Goal: Check status: Check status

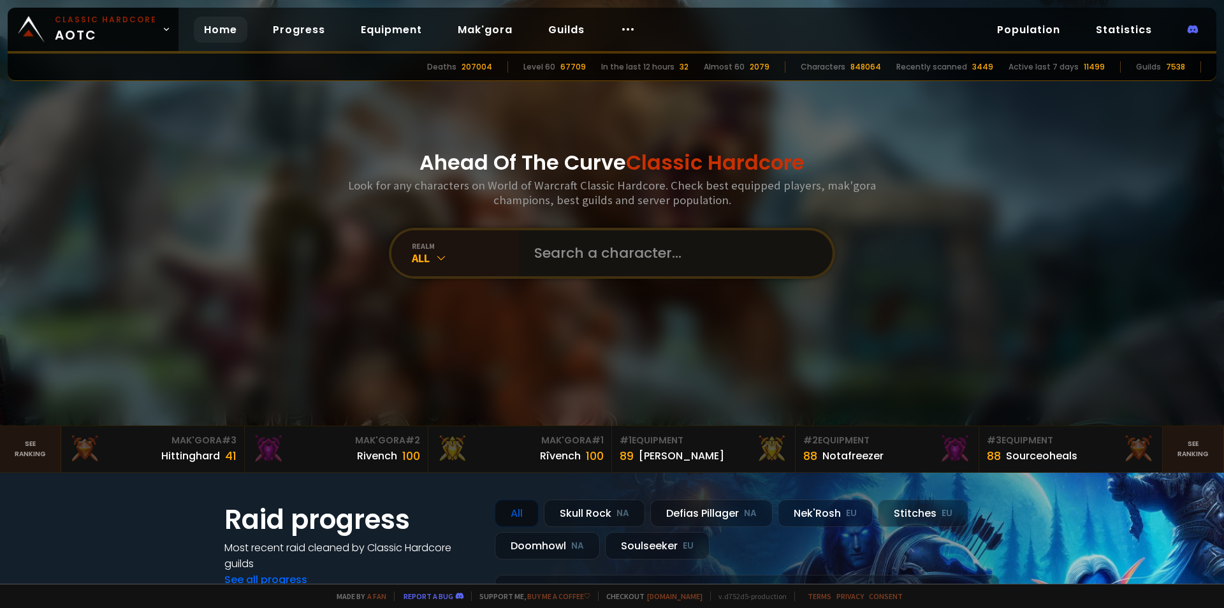
click at [625, 252] on input "text" at bounding box center [672, 253] width 291 height 46
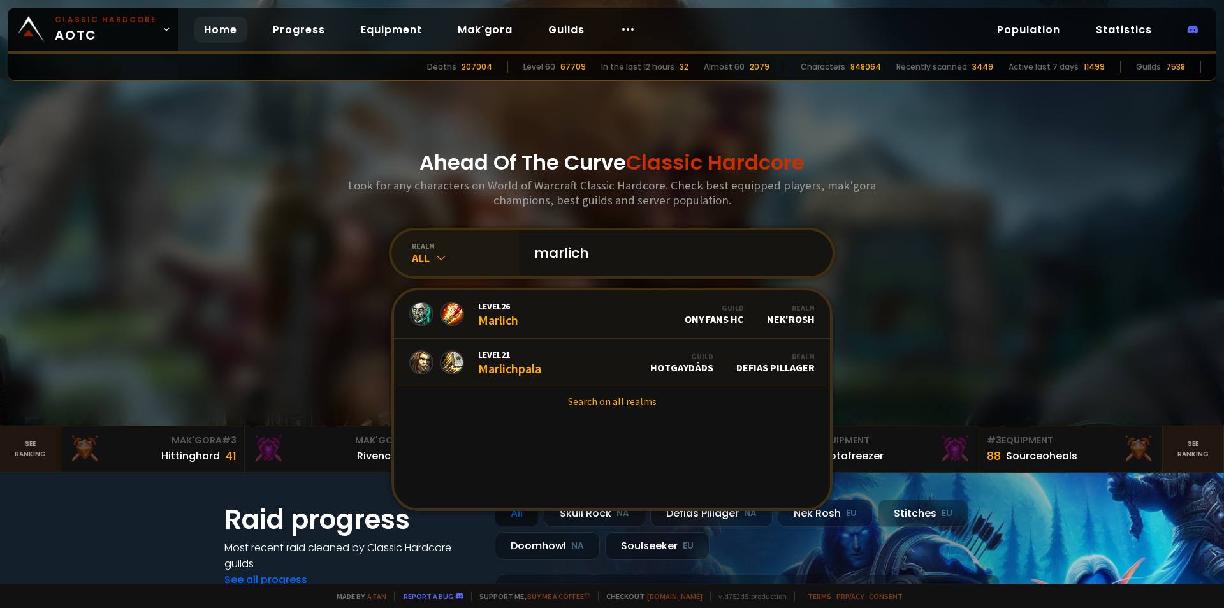
type input "marlich"
click at [446, 263] on div "All" at bounding box center [465, 258] width 107 height 15
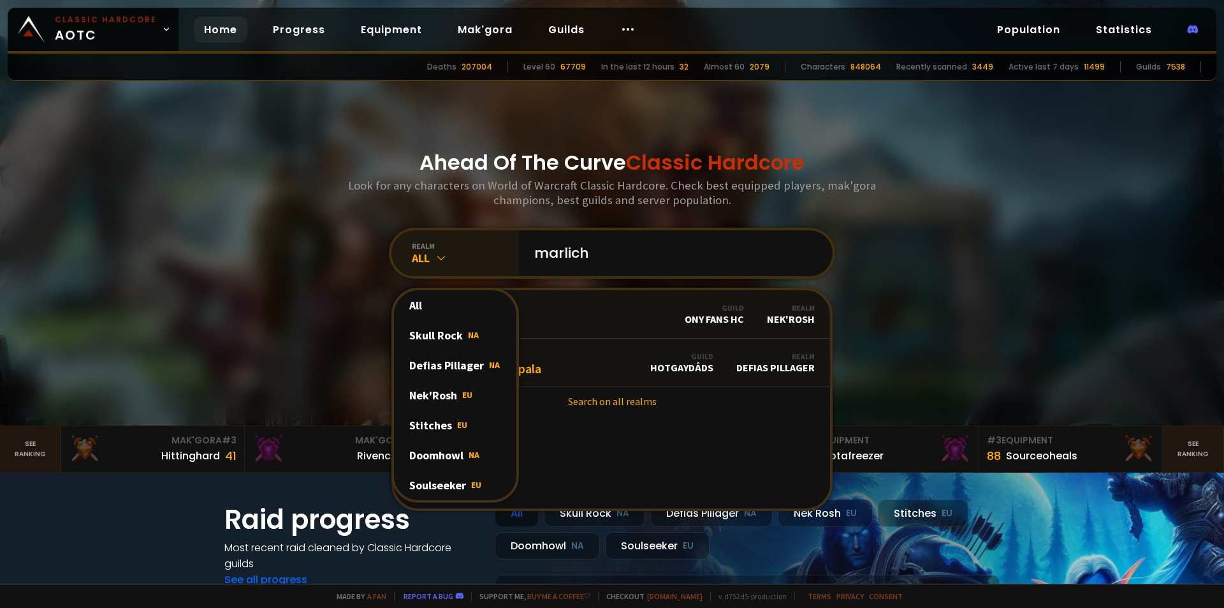
click at [441, 263] on icon at bounding box center [441, 257] width 13 height 13
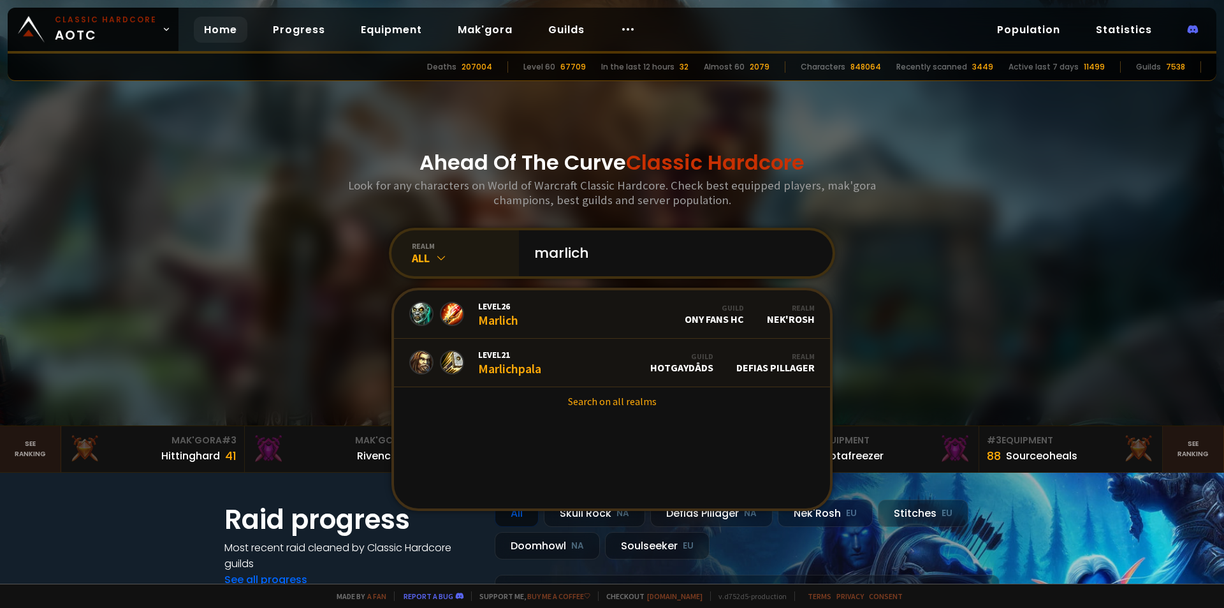
click at [438, 259] on icon at bounding box center [441, 257] width 13 height 13
click at [435, 259] on icon at bounding box center [441, 257] width 13 height 13
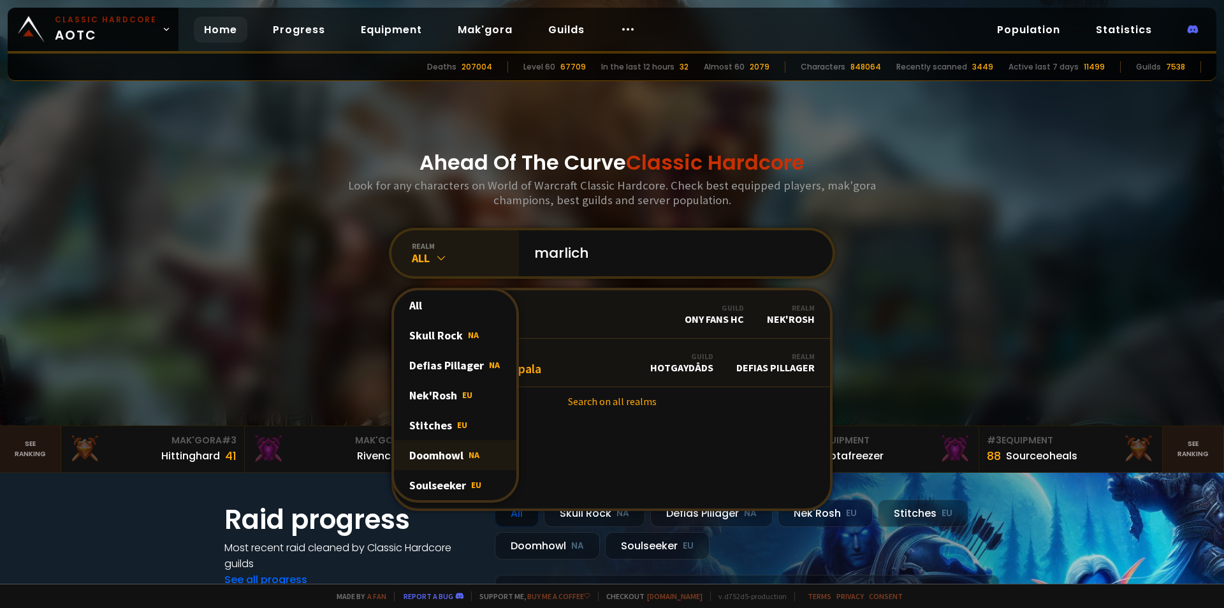
click at [448, 459] on div "Doomhowl NA" at bounding box center [455, 455] width 122 height 30
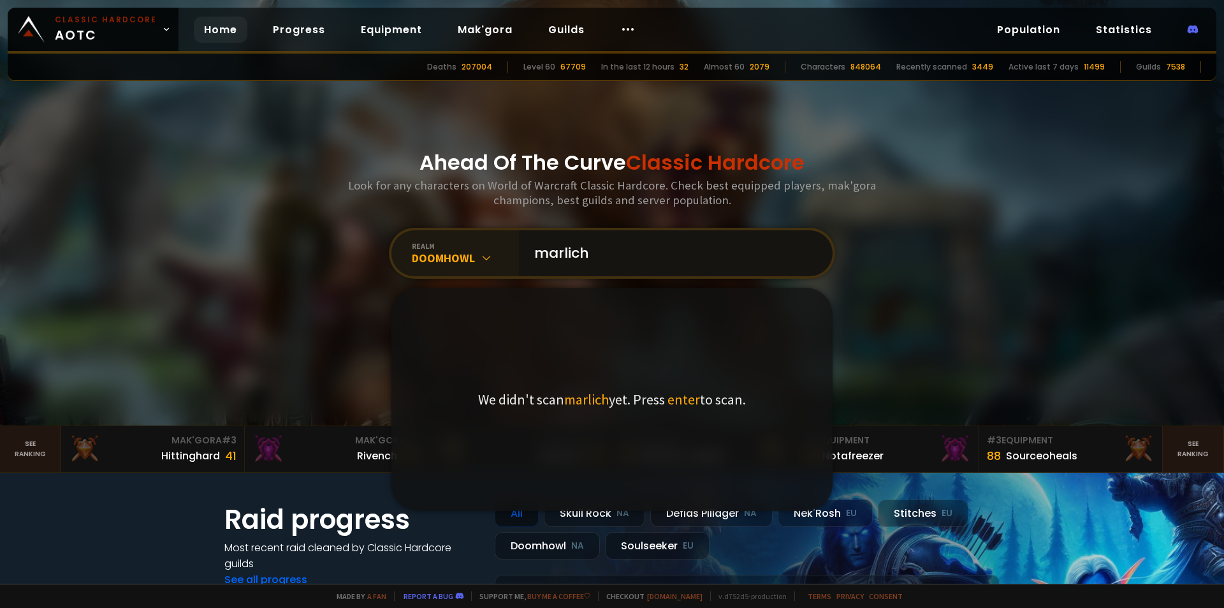
click at [615, 251] on input "marlich" at bounding box center [672, 253] width 291 height 46
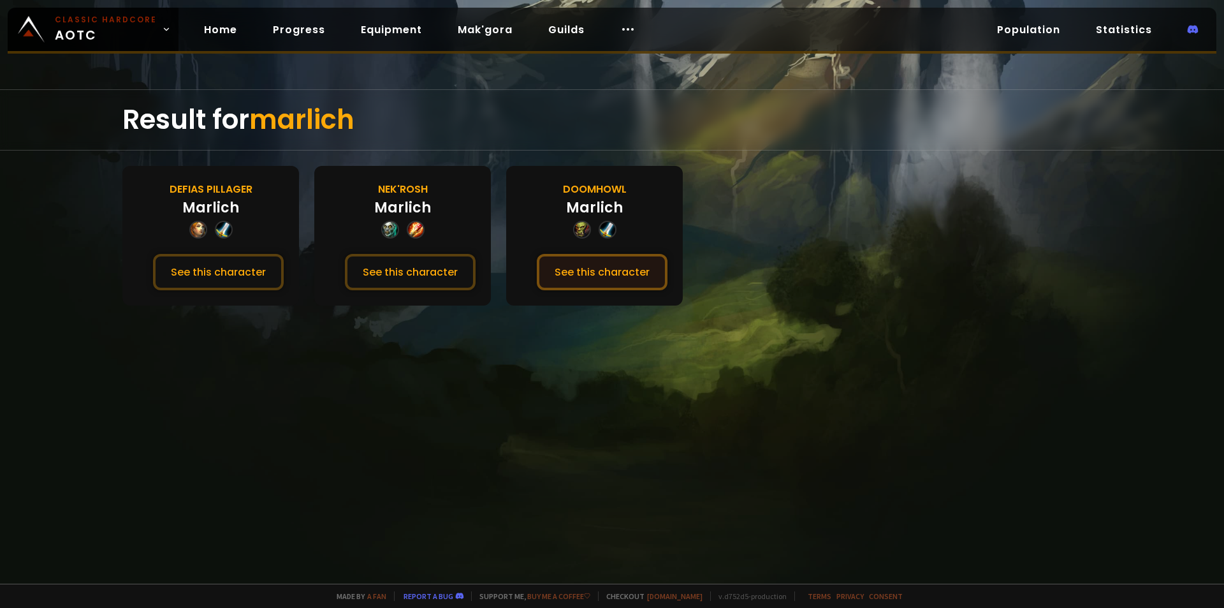
click at [583, 273] on button "See this character" at bounding box center [602, 272] width 131 height 36
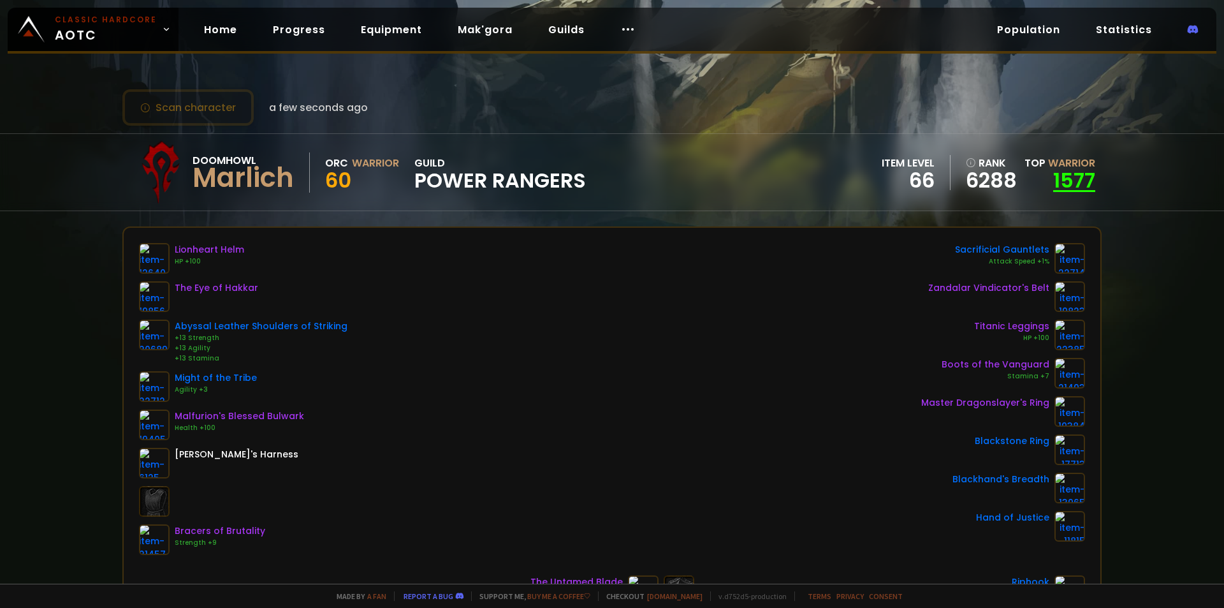
click at [1053, 178] on link "1577" at bounding box center [1074, 180] width 42 height 29
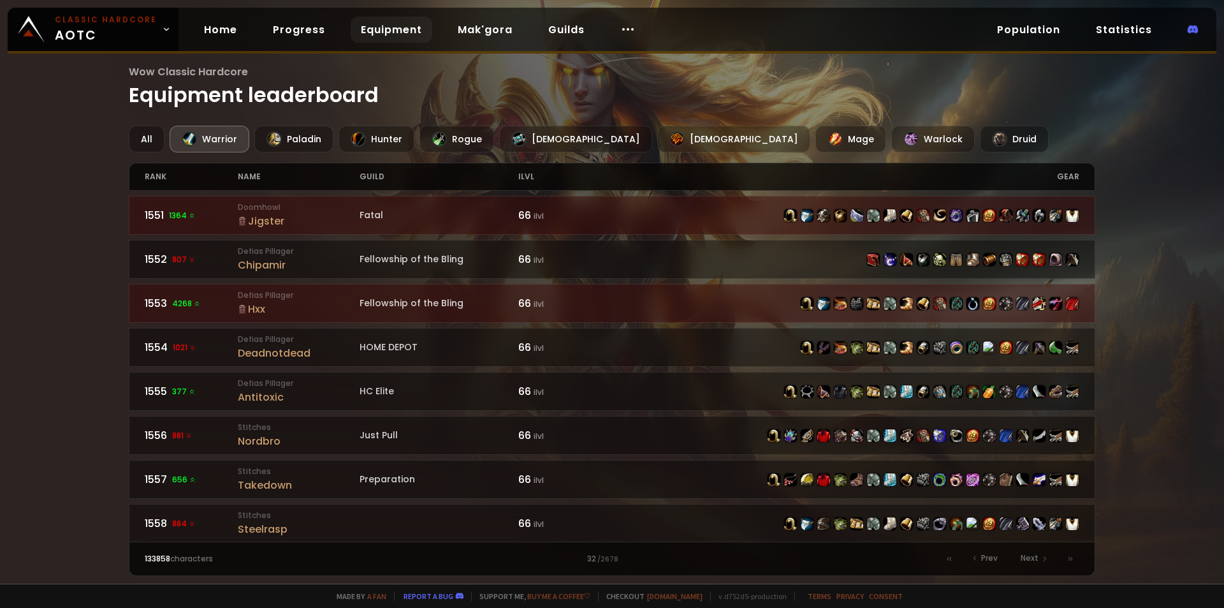
click at [149, 168] on div "rank" at bounding box center [192, 176] width 94 height 27
click at [153, 182] on div "rank" at bounding box center [192, 176] width 94 height 27
click at [149, 214] on div "1551 1364" at bounding box center [192, 215] width 94 height 16
